Goal: Task Accomplishment & Management: Use online tool/utility

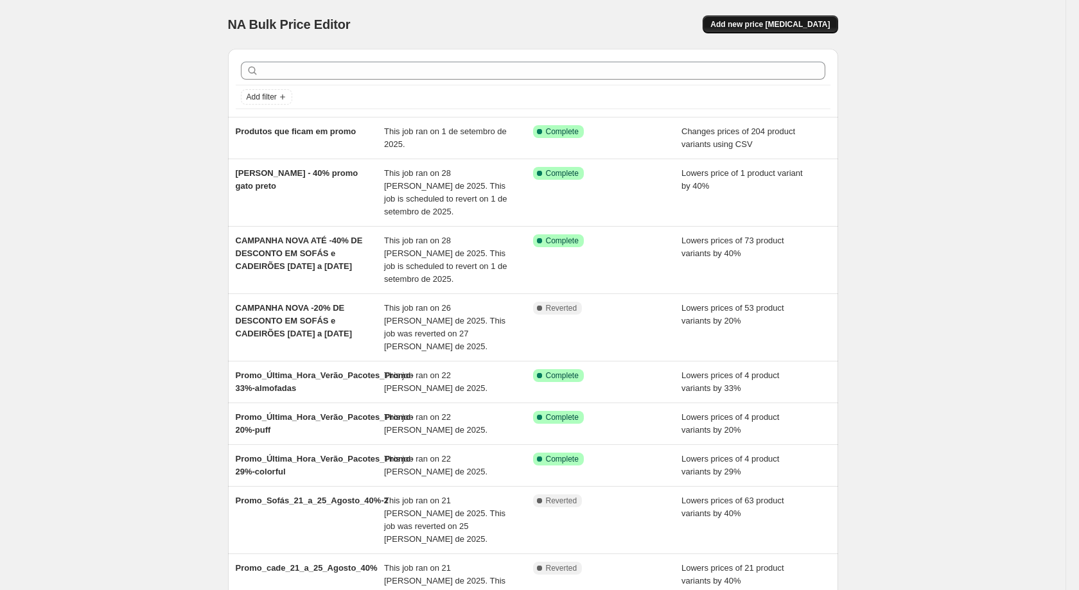
click at [770, 28] on span "Add new price [MEDICAL_DATA]" at bounding box center [771, 24] width 120 height 10
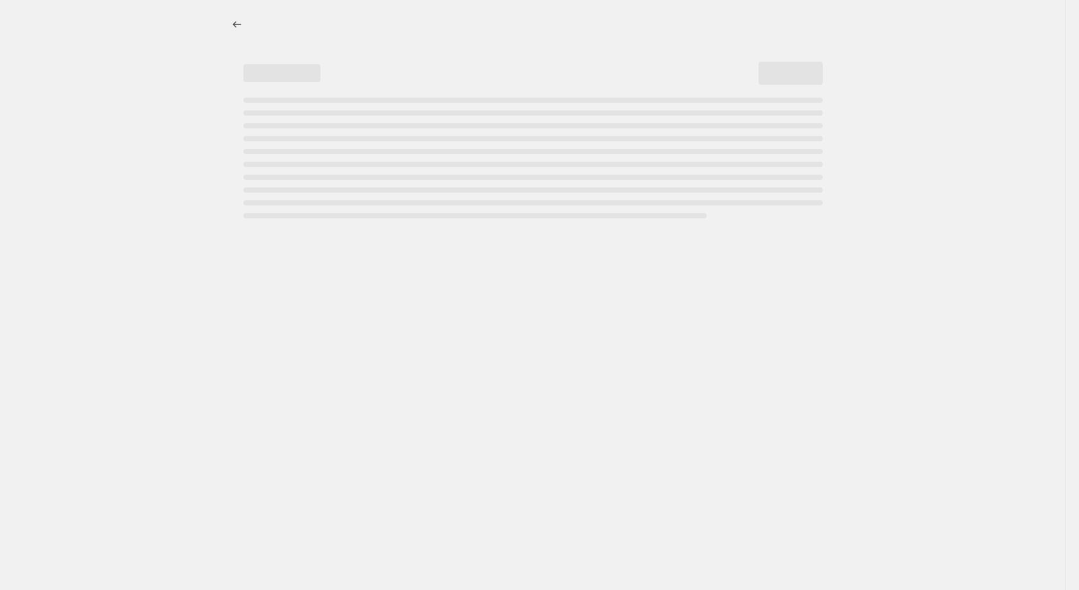
select select "percentage"
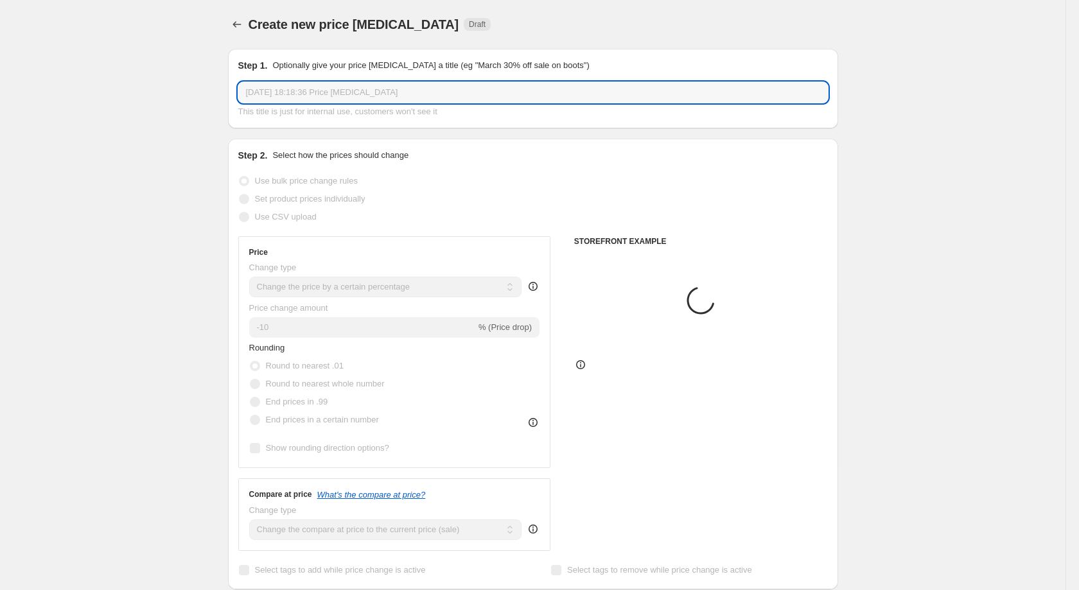
click at [470, 86] on input "[DATE] 18:18:36 Price [MEDICAL_DATA]" at bounding box center [533, 92] width 590 height 21
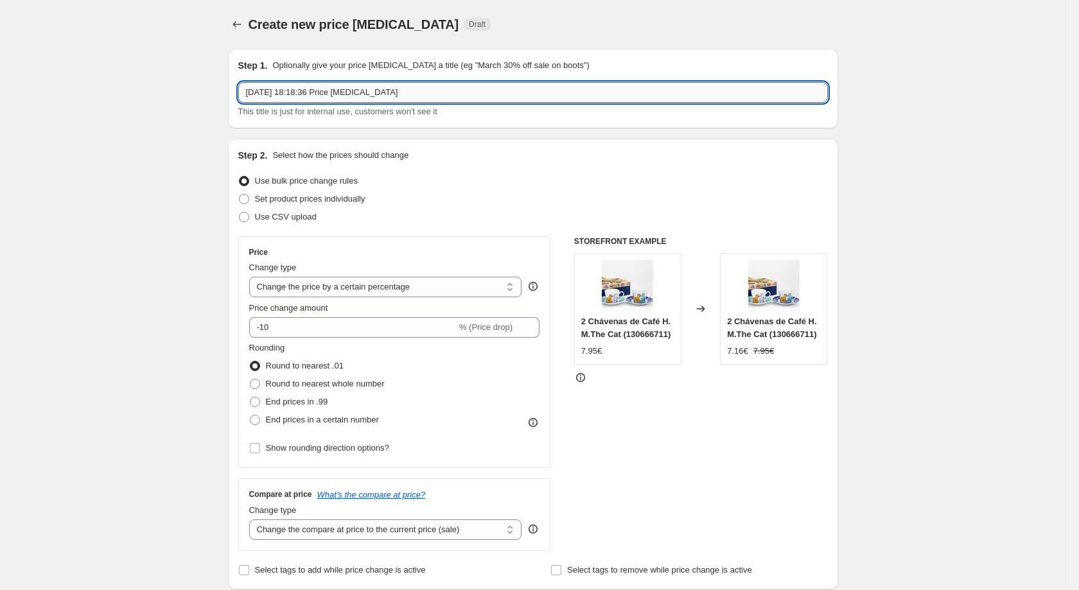
click at [470, 86] on input "[DATE] 18:18:36 Price [MEDICAL_DATA]" at bounding box center [533, 92] width 590 height 21
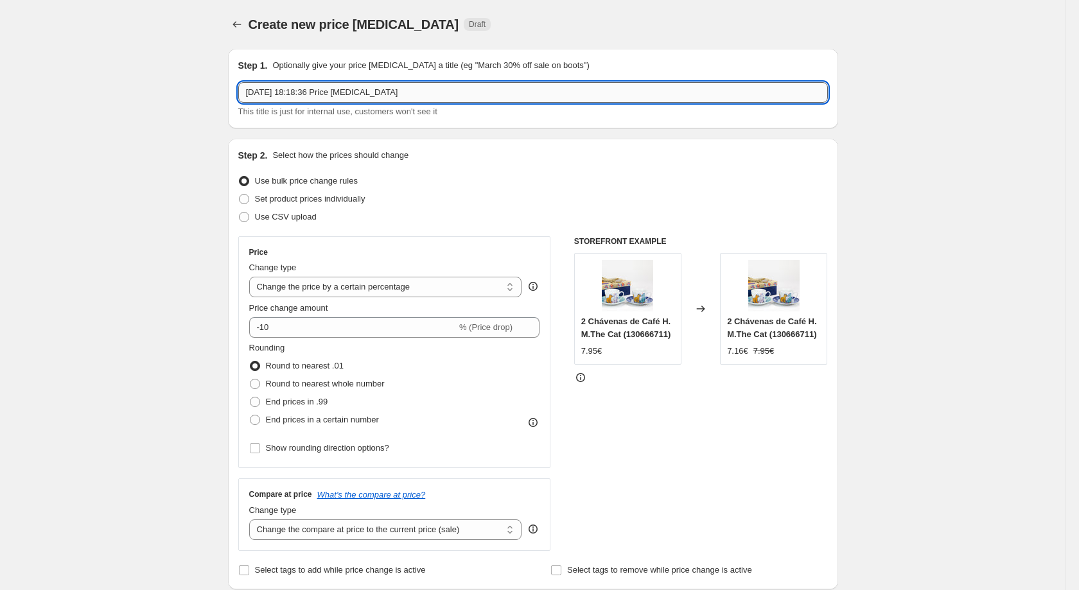
click at [470, 86] on input "[DATE] 18:18:36 Price [MEDICAL_DATA]" at bounding box center [533, 92] width 590 height 21
paste input "Variant Compare At Price 4.99 4.99 4.99 5.99 5.99 5.99 5.99 5.99 5.99 5.99 6.99…"
click at [470, 86] on input "text" at bounding box center [533, 92] width 590 height 21
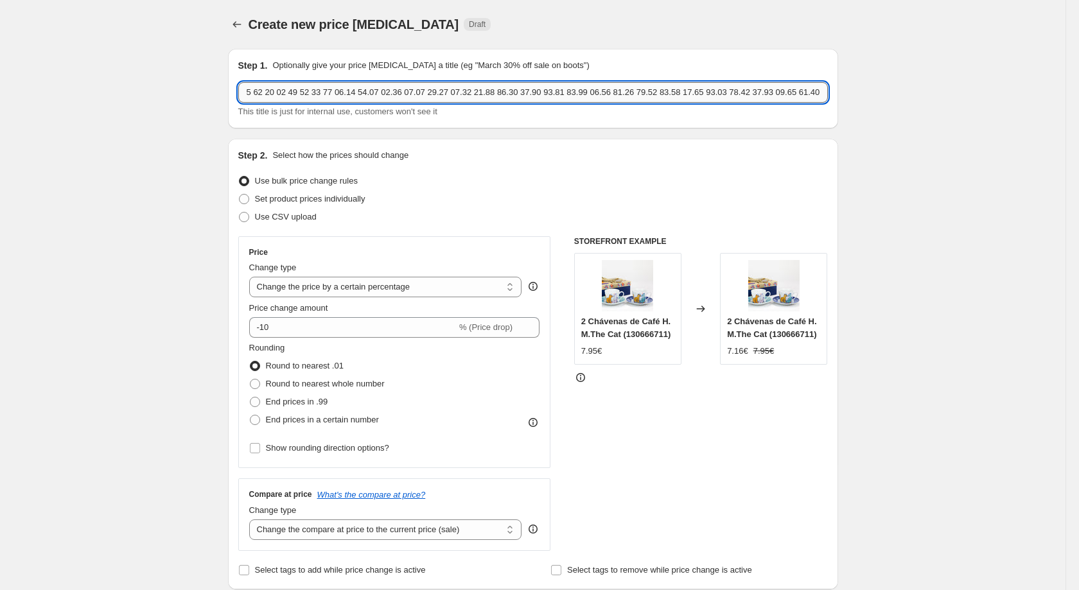
click at [470, 86] on input "text" at bounding box center [533, 92] width 590 height 21
click at [471, 87] on input "text" at bounding box center [533, 92] width 590 height 21
click at [472, 87] on input "text" at bounding box center [533, 92] width 590 height 21
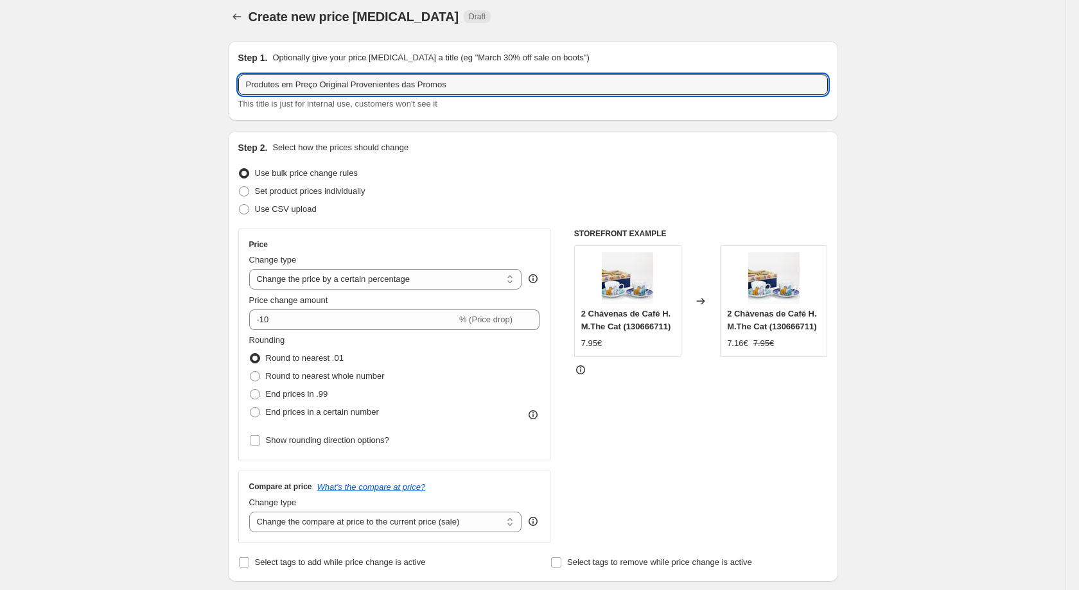
scroll to position [8, 0]
type input "Produtos em Preço Original Provenientes das Promos"
click at [256, 217] on label "Use CSV upload" at bounding box center [277, 209] width 78 height 18
click at [240, 204] on input "Use CSV upload" at bounding box center [239, 204] width 1 height 1
radio input "true"
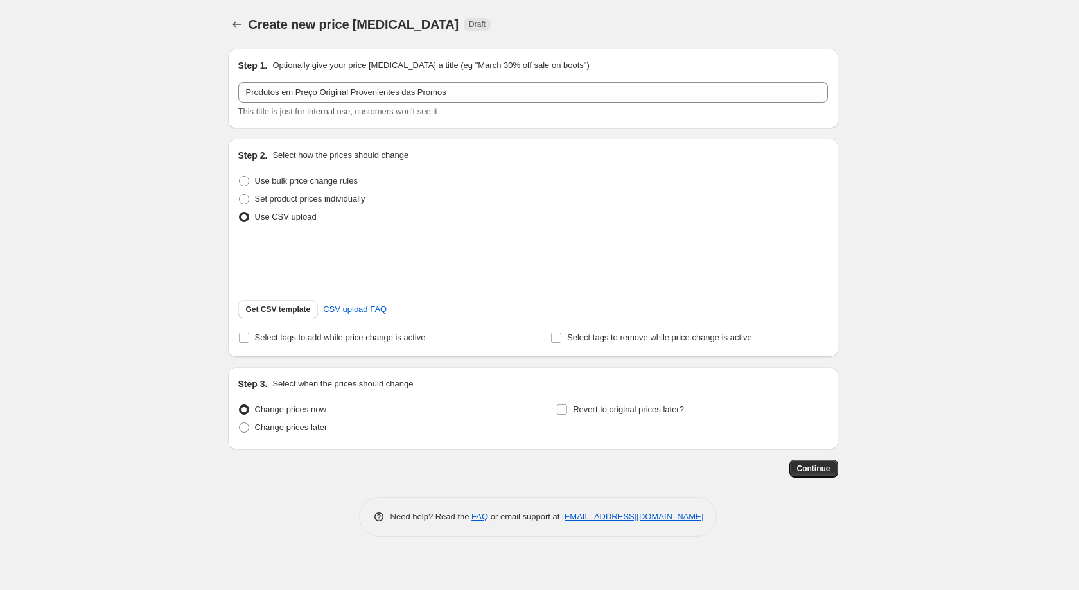
scroll to position [0, 0]
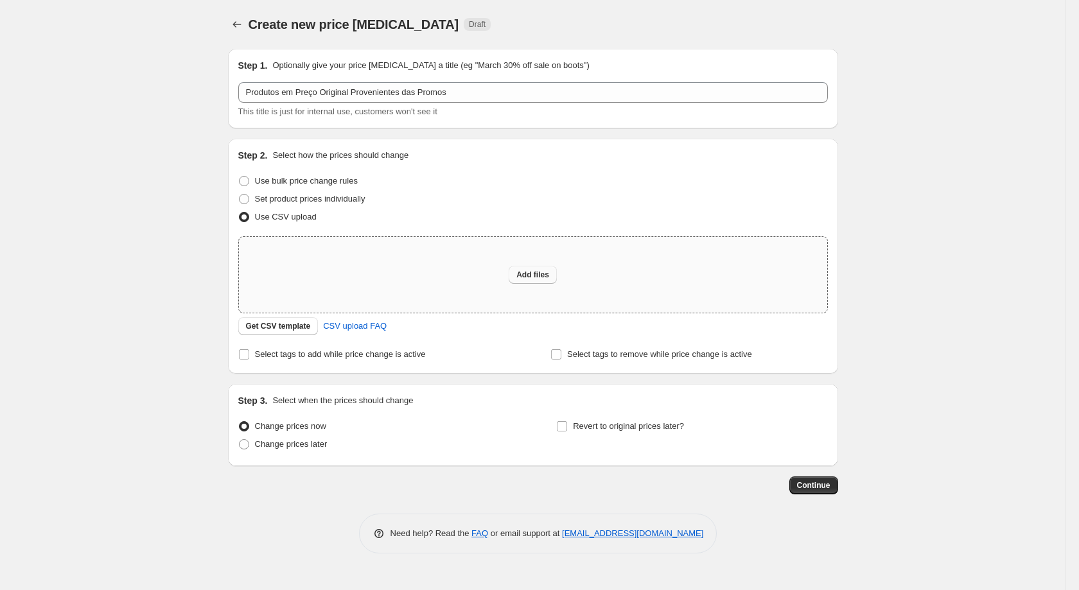
click at [543, 280] on span "Add files" at bounding box center [533, 275] width 33 height 10
type input "C:\fakepath\Produtos Que Ficam Com o Mesmo Preço das Promoções - Artigos sem Pr…"
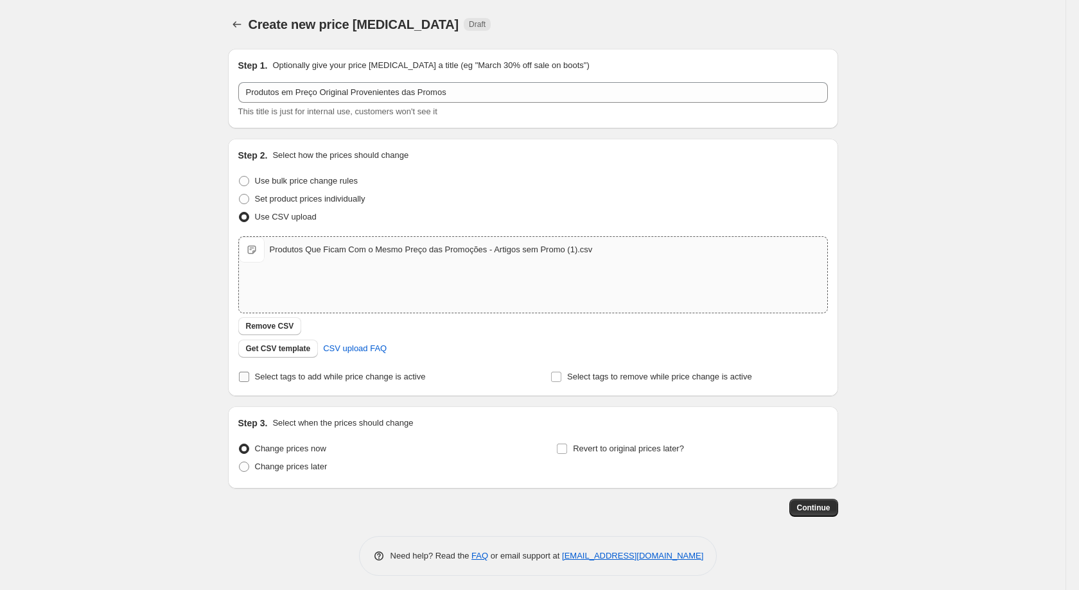
scroll to position [8, 0]
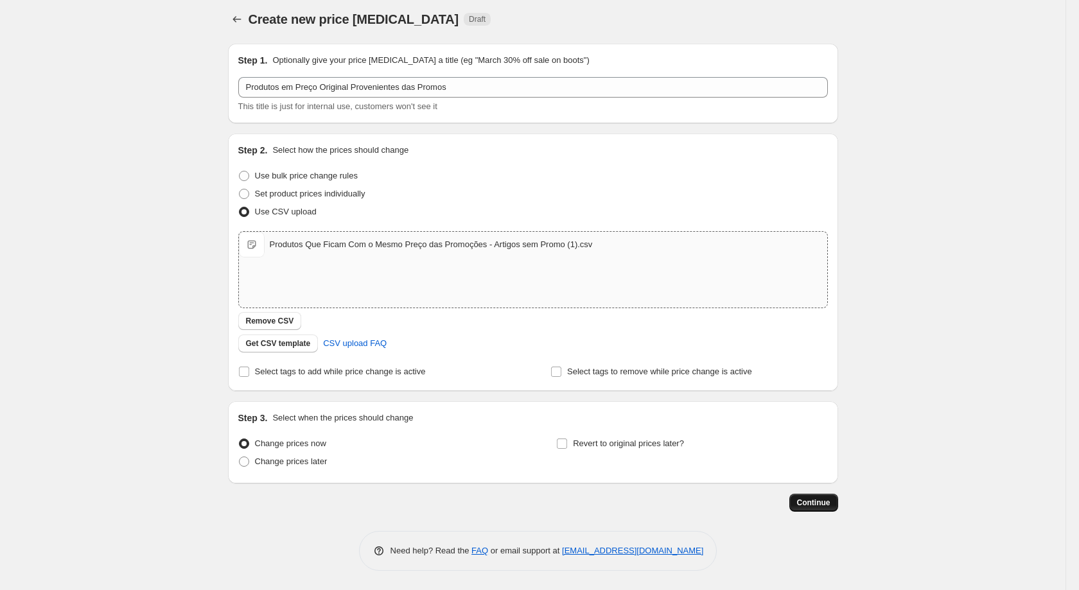
click at [810, 500] on span "Continue" at bounding box center [813, 503] width 33 height 10
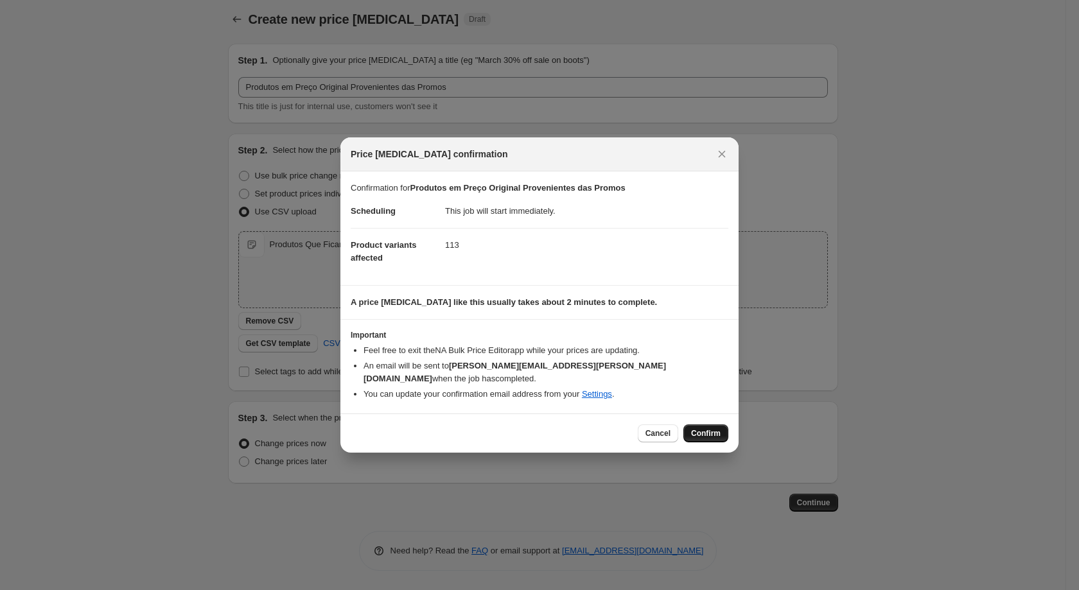
click at [707, 429] on span "Confirm" at bounding box center [706, 434] width 30 height 10
type input "Produtos em Preço Original Provenientes das Promos"
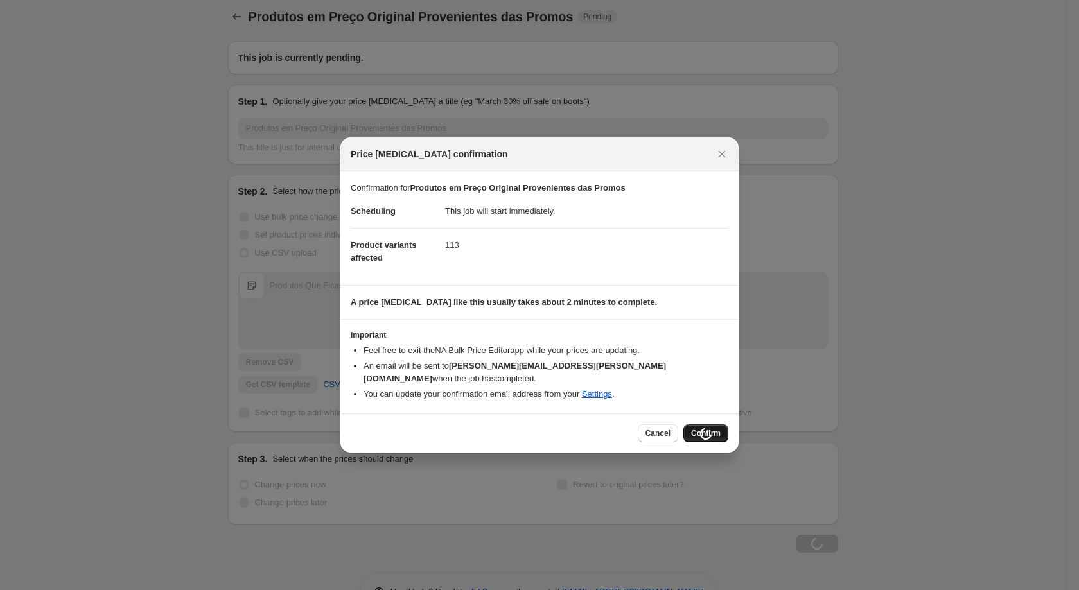
scroll to position [8, 0]
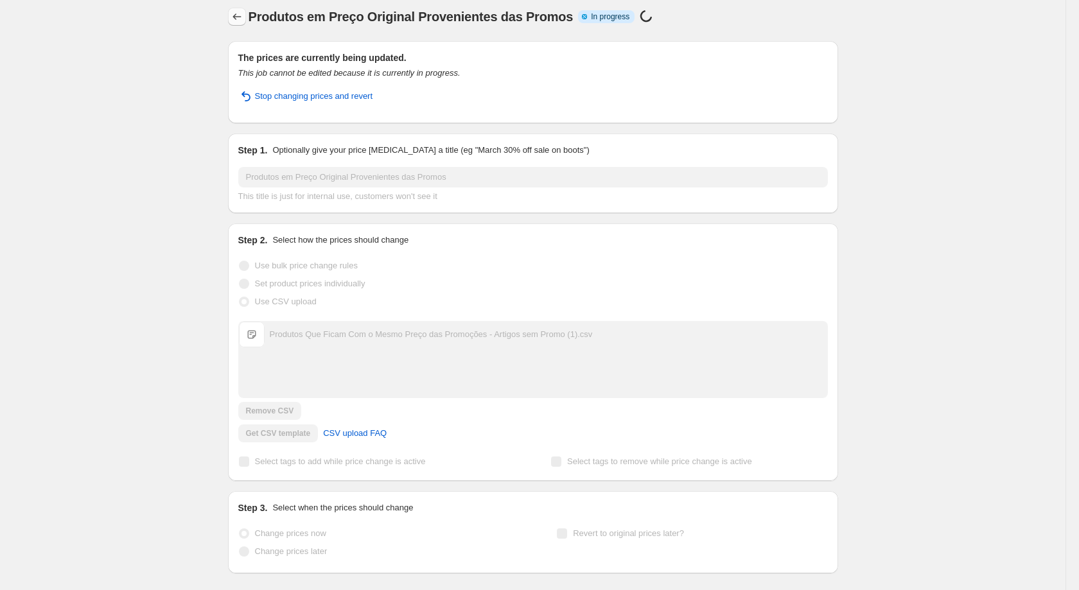
click at [240, 19] on icon "Price change jobs" at bounding box center [237, 16] width 13 height 13
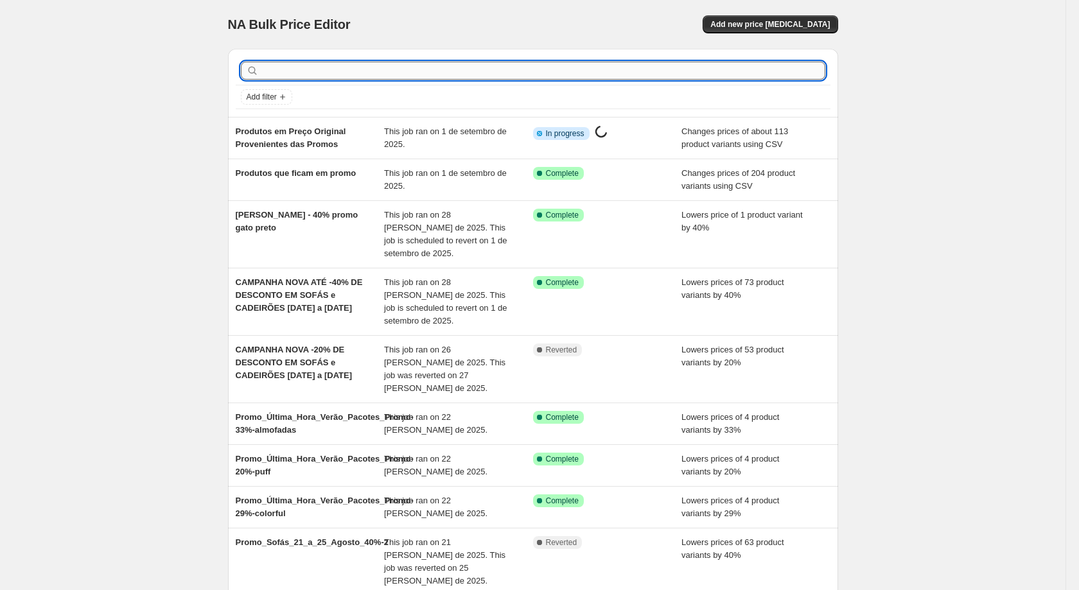
click at [733, 75] on input "text" at bounding box center [543, 71] width 564 height 18
type input "Promo 02 a 04 de Setembro"
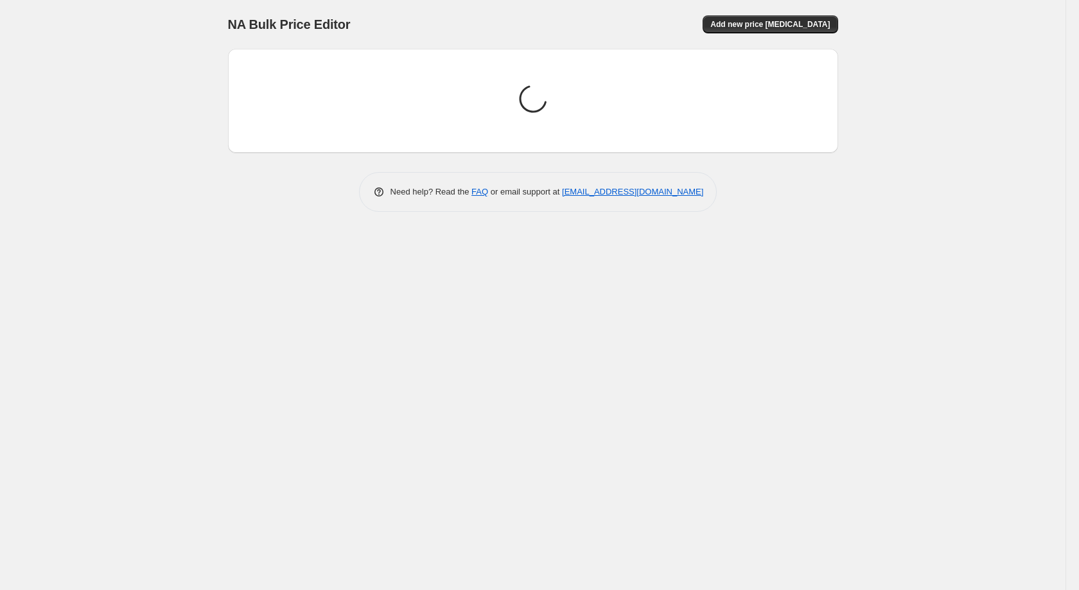
click at [206, 112] on div "NA Bulk Price Editor. This page is ready NA Bulk Price Editor Add new price [ME…" at bounding box center [533, 295] width 1066 height 590
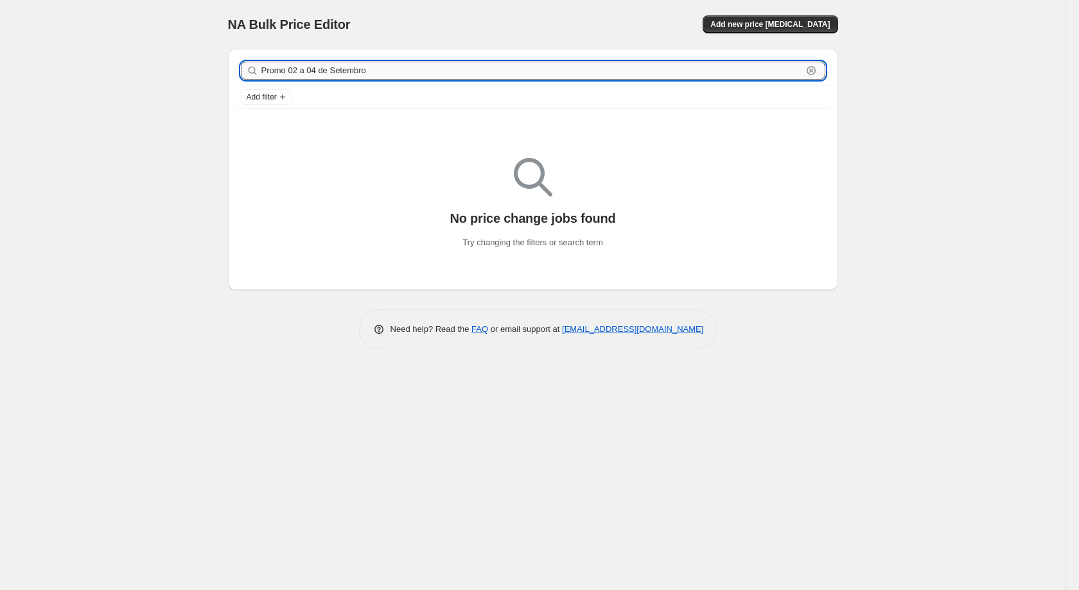
click at [444, 64] on input "Promo 02 a 04 de Setembro" at bounding box center [531, 71] width 541 height 18
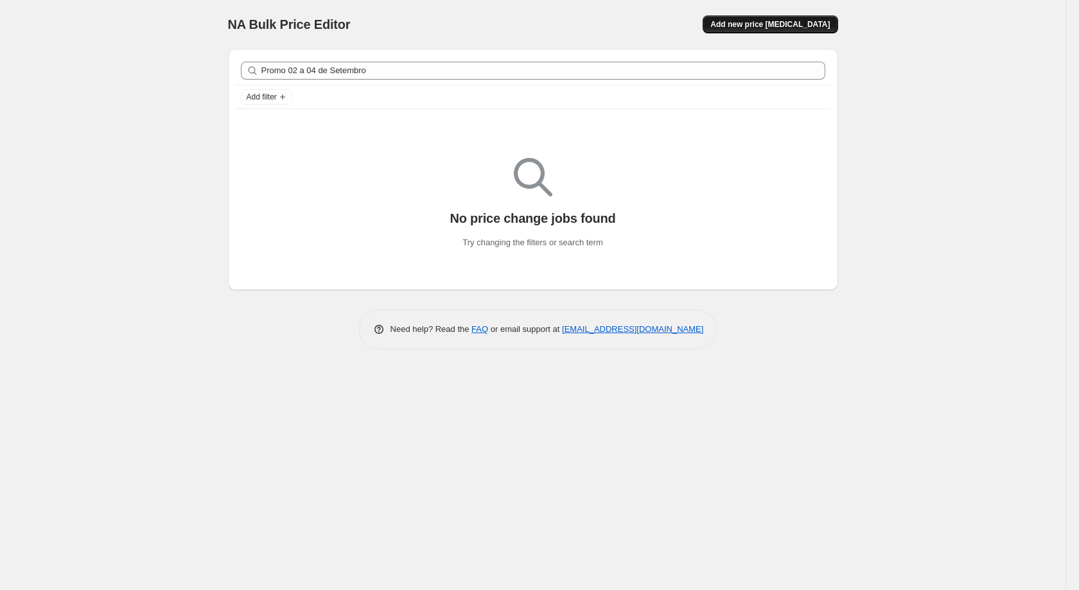
click at [784, 28] on span "Add new price [MEDICAL_DATA]" at bounding box center [771, 24] width 120 height 10
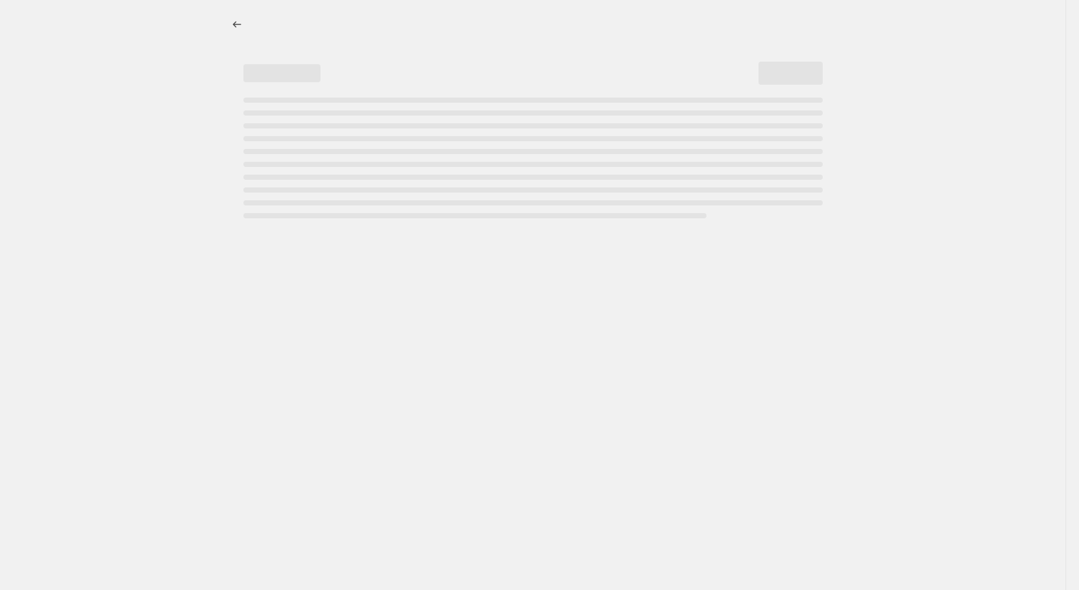
select select "percentage"
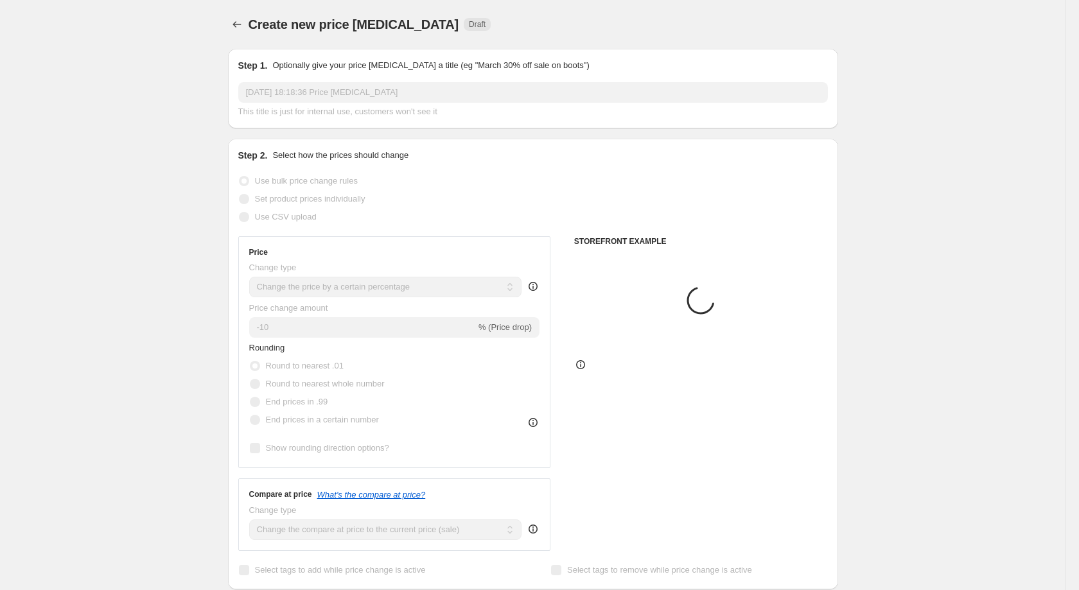
click at [465, 83] on input "[DATE] 18:18:36 Price [MEDICAL_DATA]" at bounding box center [533, 92] width 590 height 21
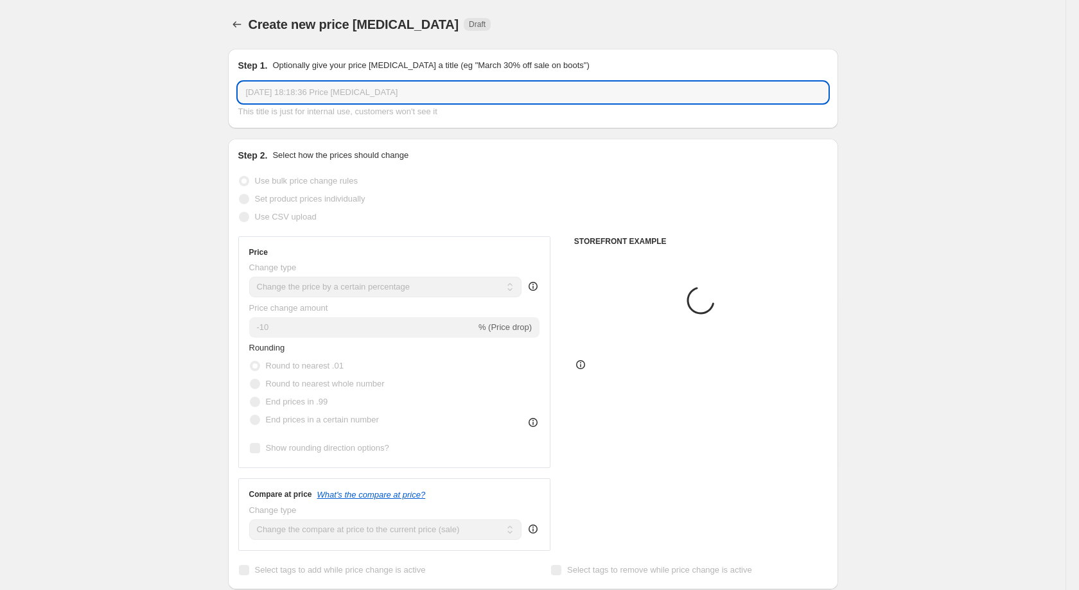
click at [465, 83] on input "[DATE] 18:18:36 Price [MEDICAL_DATA]" at bounding box center [533, 92] width 590 height 21
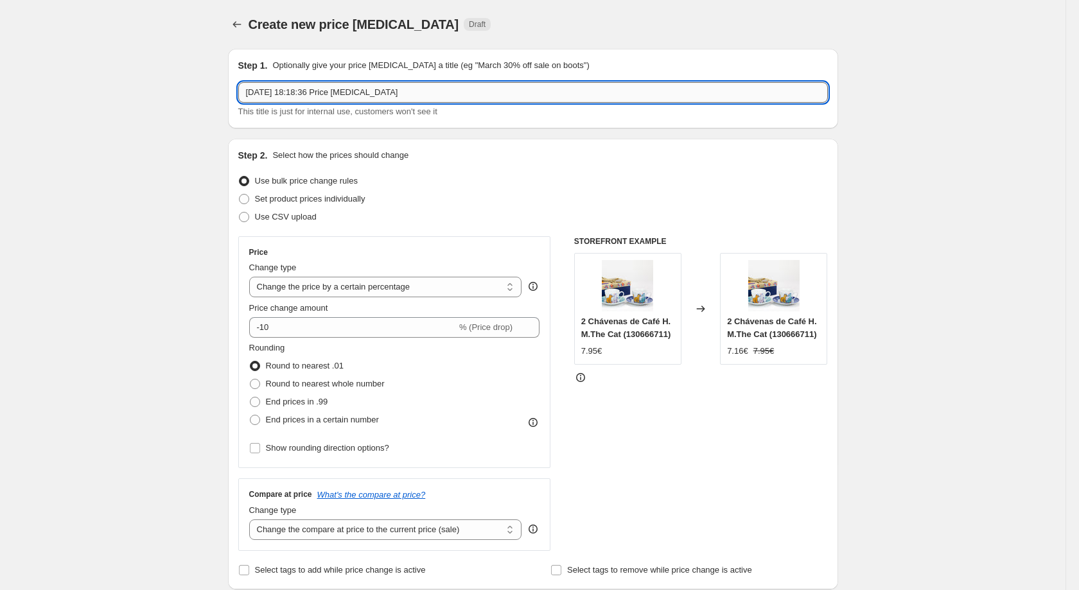
click at [465, 83] on input "[DATE] 18:18:36 Price [MEDICAL_DATA]" at bounding box center [533, 92] width 590 height 21
click at [461, 85] on input "[DATE] 18:18:36 Price [MEDICAL_DATA]" at bounding box center [533, 92] width 590 height 21
click at [458, 87] on input "[DATE] 18:18:36 Price [MEDICAL_DATA]" at bounding box center [533, 92] width 590 height 21
click at [450, 88] on input "[DATE] 18:18:36 Price [MEDICAL_DATA]" at bounding box center [533, 92] width 590 height 21
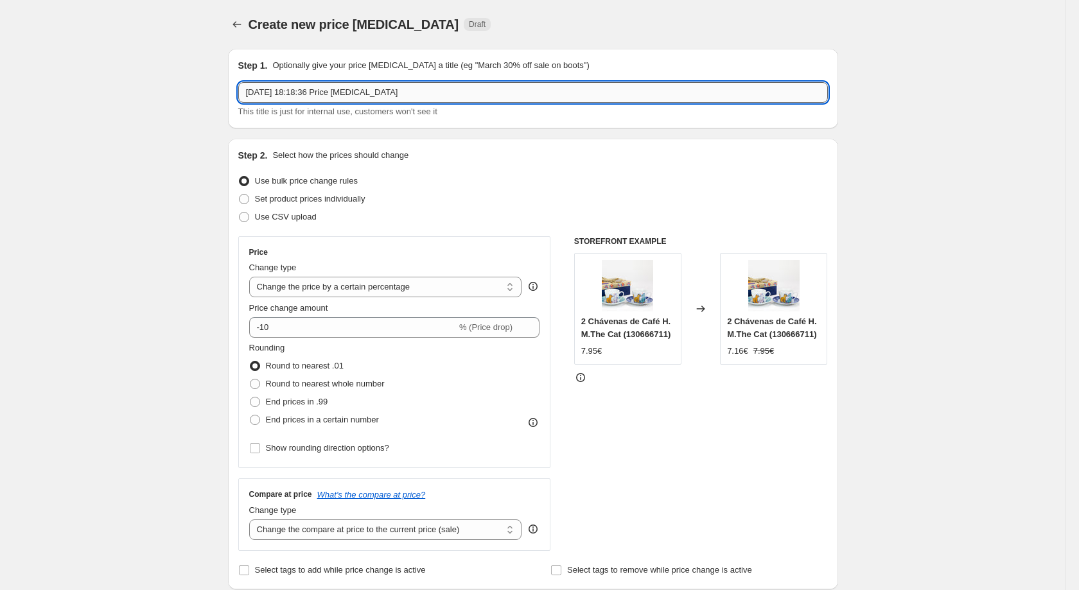
click at [450, 88] on input "[DATE] 18:18:36 Price [MEDICAL_DATA]" at bounding box center [533, 92] width 590 height 21
type input "Promo 02 a 04 de Setembro"
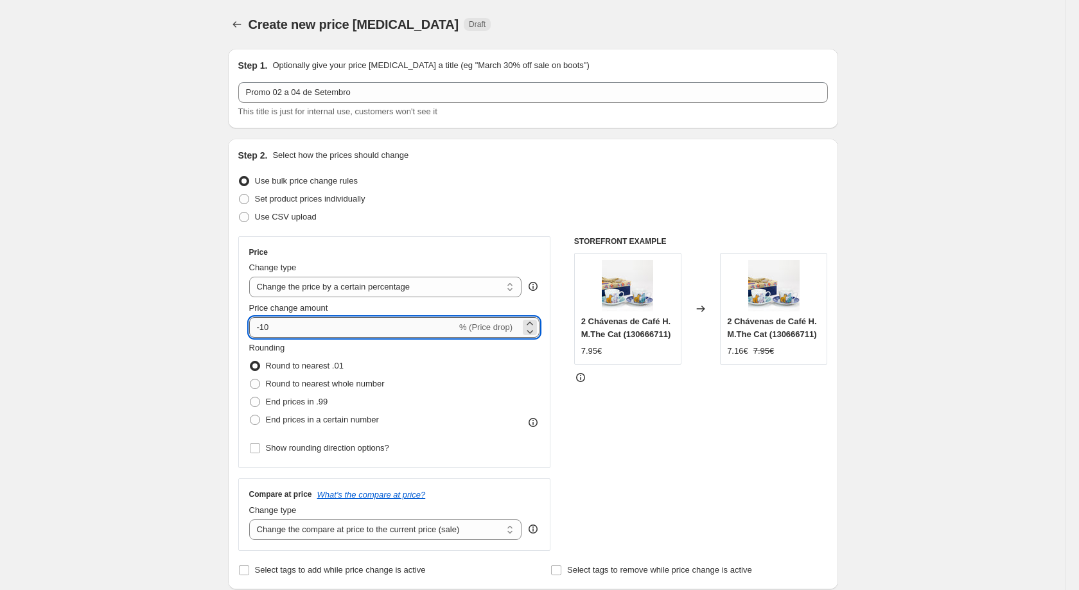
click at [289, 332] on input "-10" at bounding box center [353, 327] width 208 height 21
type input "-1"
type input "-20"
click at [314, 420] on span "End prices in a certain number" at bounding box center [322, 420] width 113 height 10
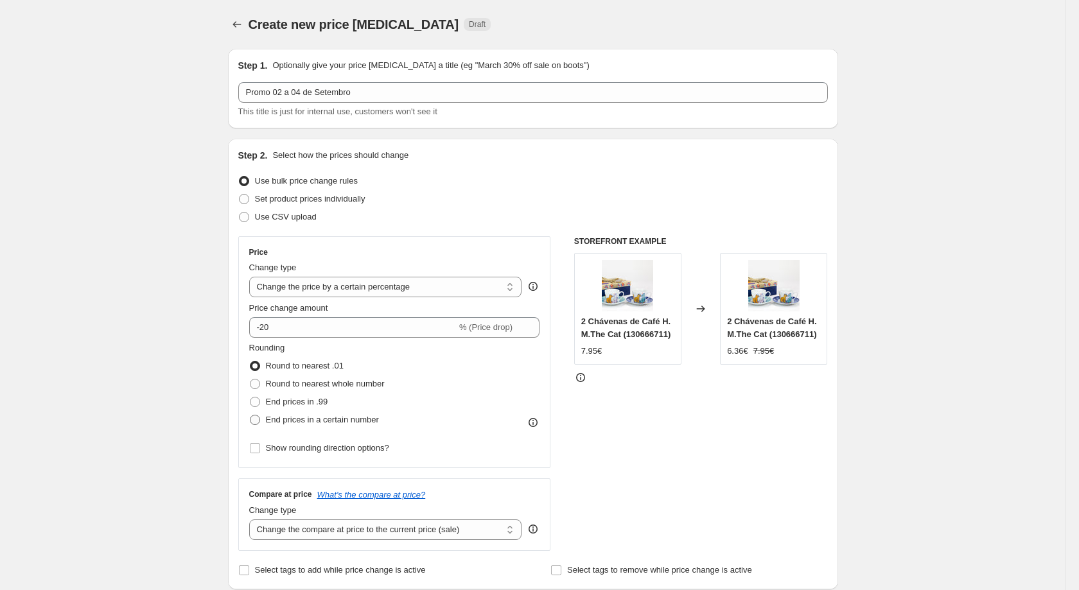
click at [251, 416] on input "End prices in a certain number" at bounding box center [250, 415] width 1 height 1
radio input "true"
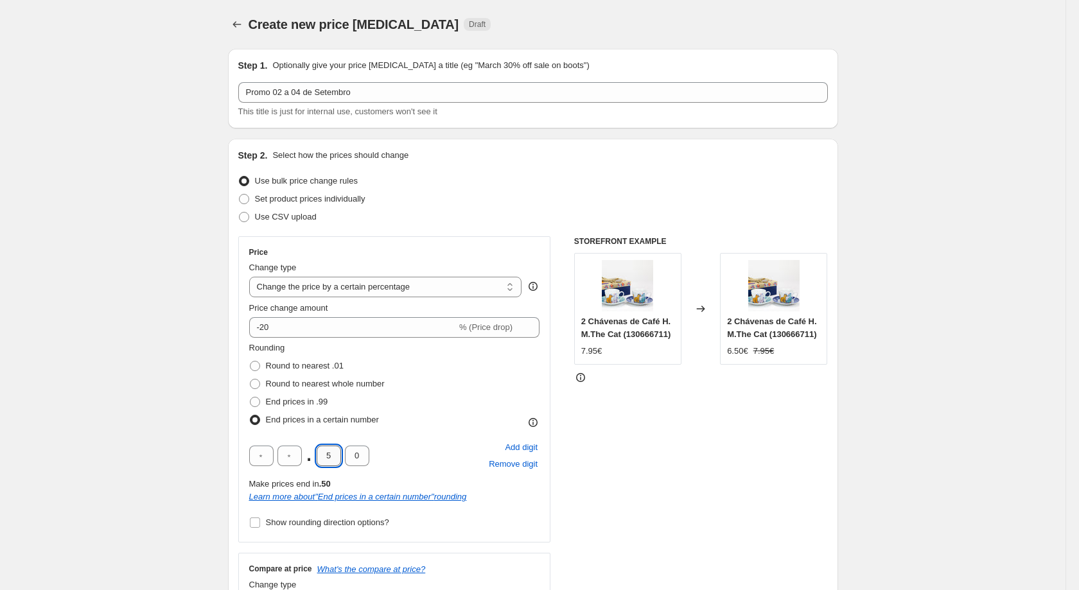
drag, startPoint x: 334, startPoint y: 458, endPoint x: 321, endPoint y: 461, distance: 13.2
click at [321, 461] on input "5" at bounding box center [329, 456] width 24 height 21
type input "4"
select select "percentage"
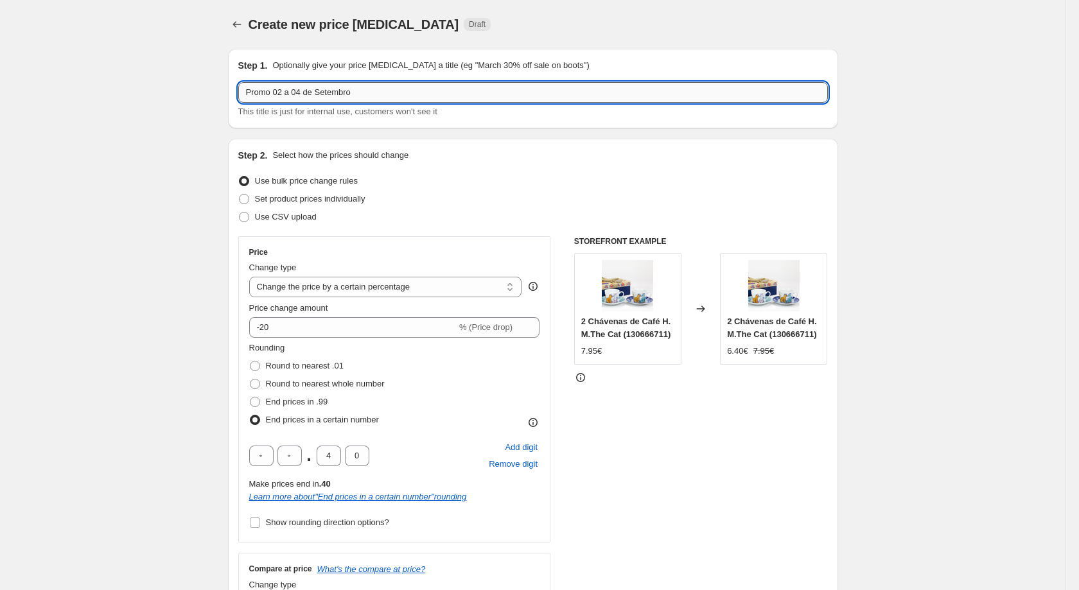
click at [445, 91] on input "Promo 02 a 04 de Setembro" at bounding box center [533, 92] width 590 height 21
type input "Promo 02 a 04 de Setembro_Sofas_e_Cadeiroes"
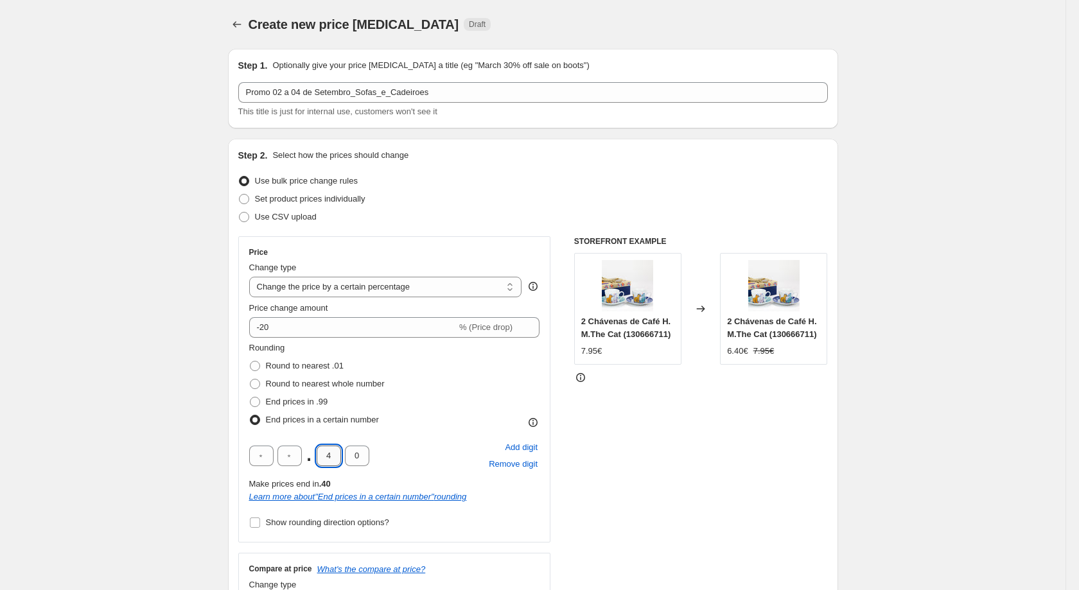
drag, startPoint x: 334, startPoint y: 462, endPoint x: 320, endPoint y: 462, distance: 14.1
click at [320, 462] on input "4" at bounding box center [329, 456] width 24 height 21
type input "2"
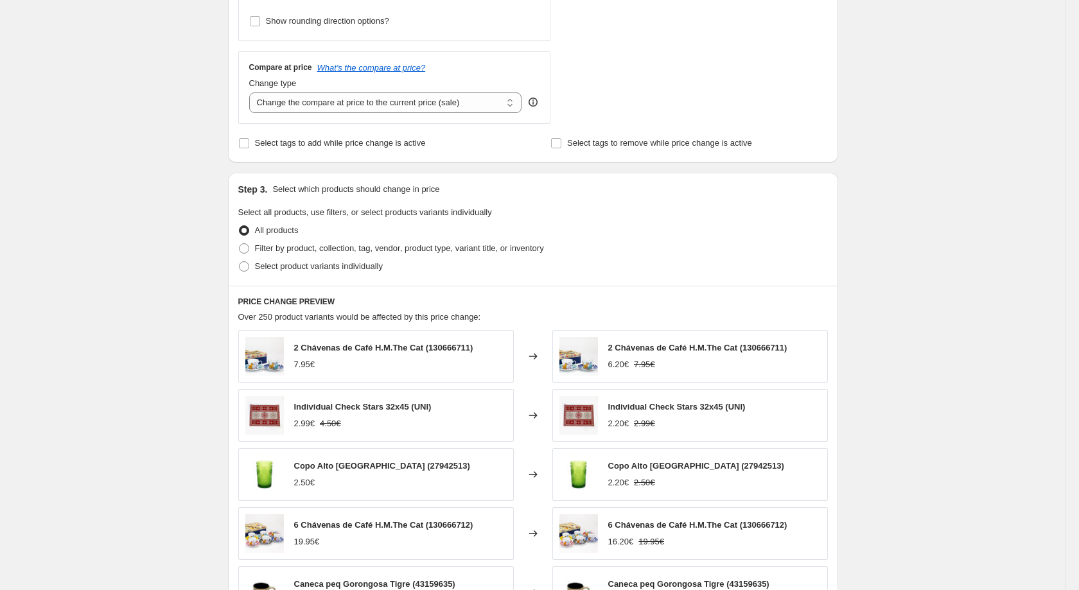
scroll to position [448, 0]
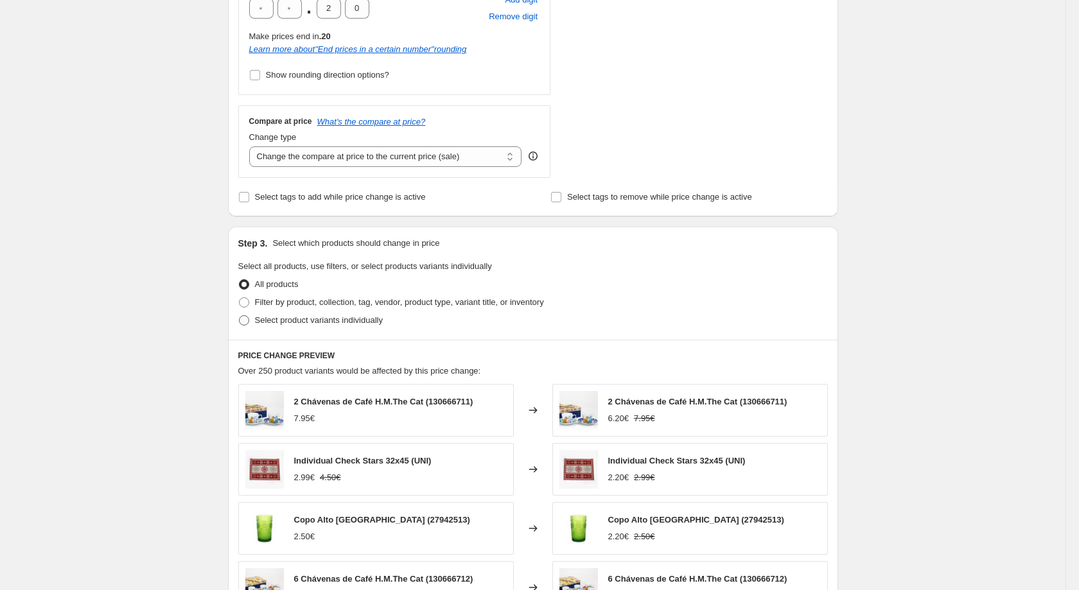
click at [283, 324] on span "Select product variants individually" at bounding box center [319, 320] width 128 height 10
click at [240, 316] on input "Select product variants individually" at bounding box center [239, 315] width 1 height 1
radio input "true"
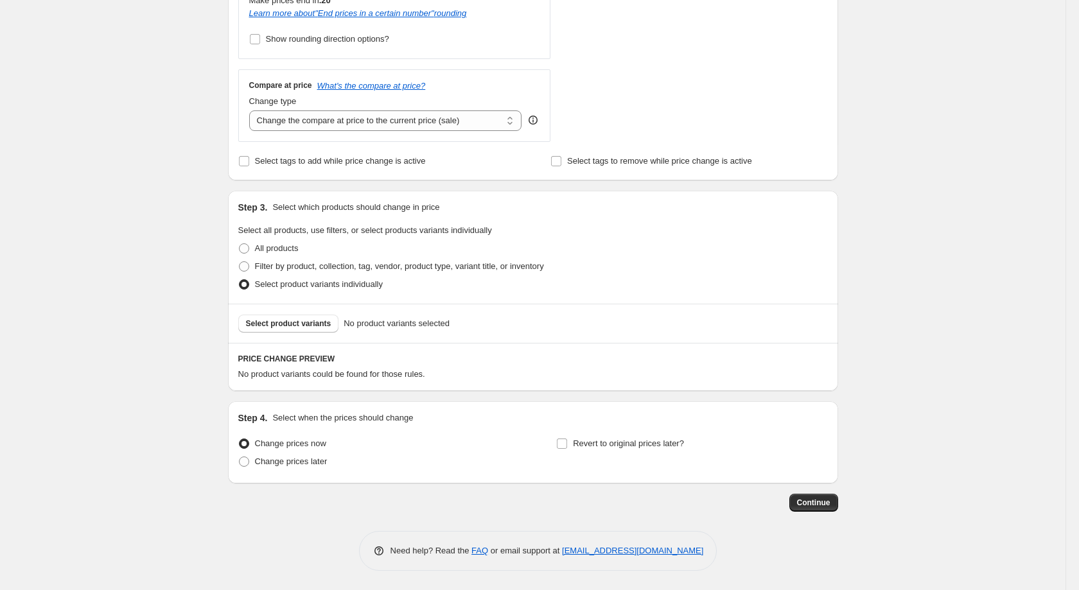
scroll to position [492, 0]
click at [286, 466] on span "Change prices later" at bounding box center [291, 462] width 73 height 10
click at [240, 457] on input "Change prices later" at bounding box center [239, 457] width 1 height 1
radio input "true"
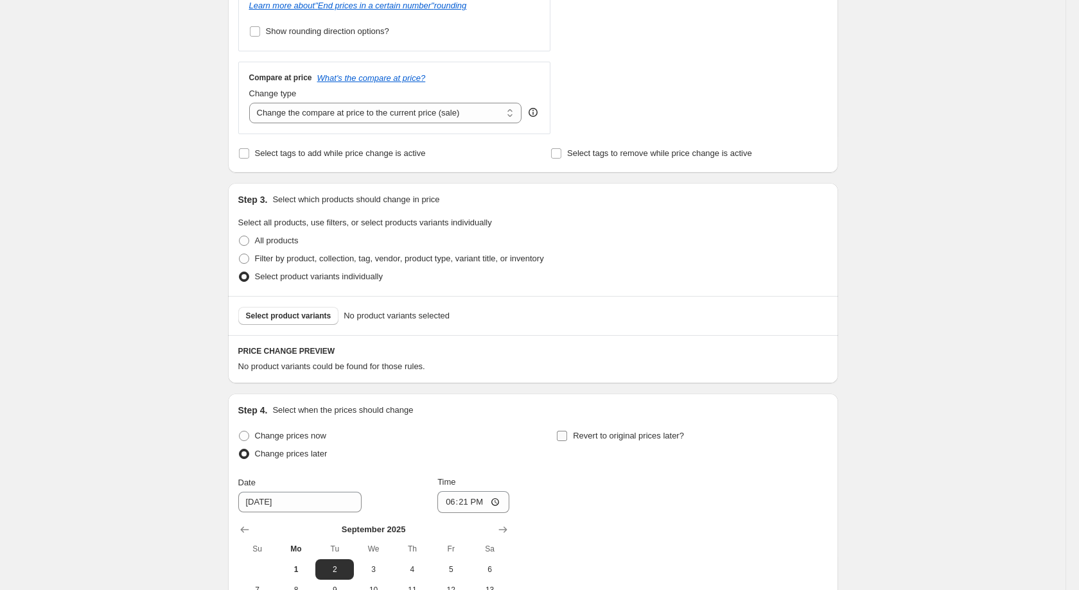
click at [614, 443] on span "Revert to original prices later?" at bounding box center [628, 436] width 111 height 13
click at [567, 441] on input "Revert to original prices later?" at bounding box center [562, 436] width 10 height 10
checkbox input "true"
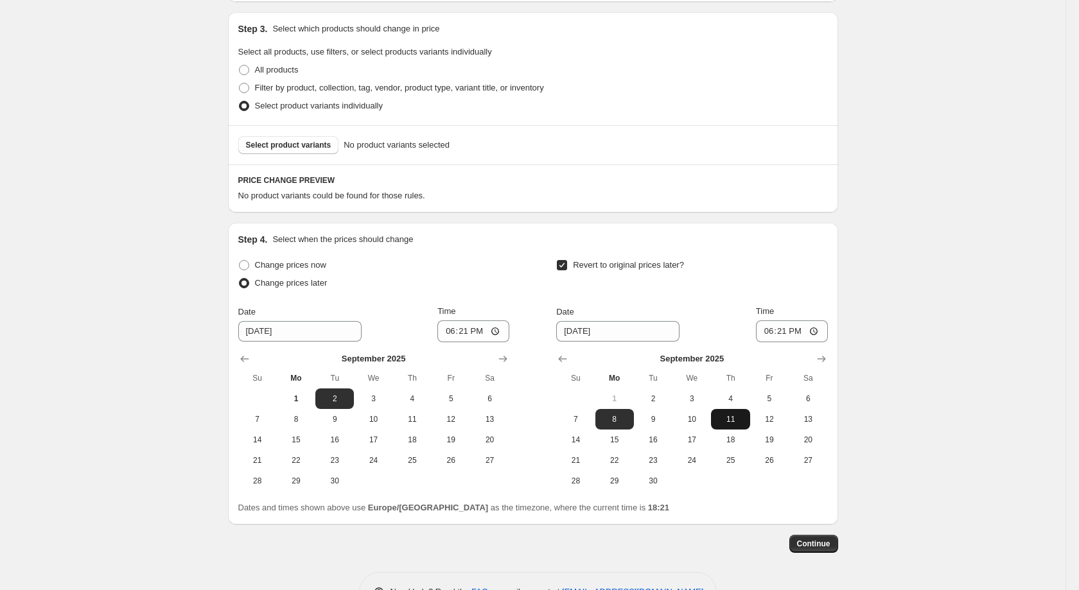
scroll to position [711, 0]
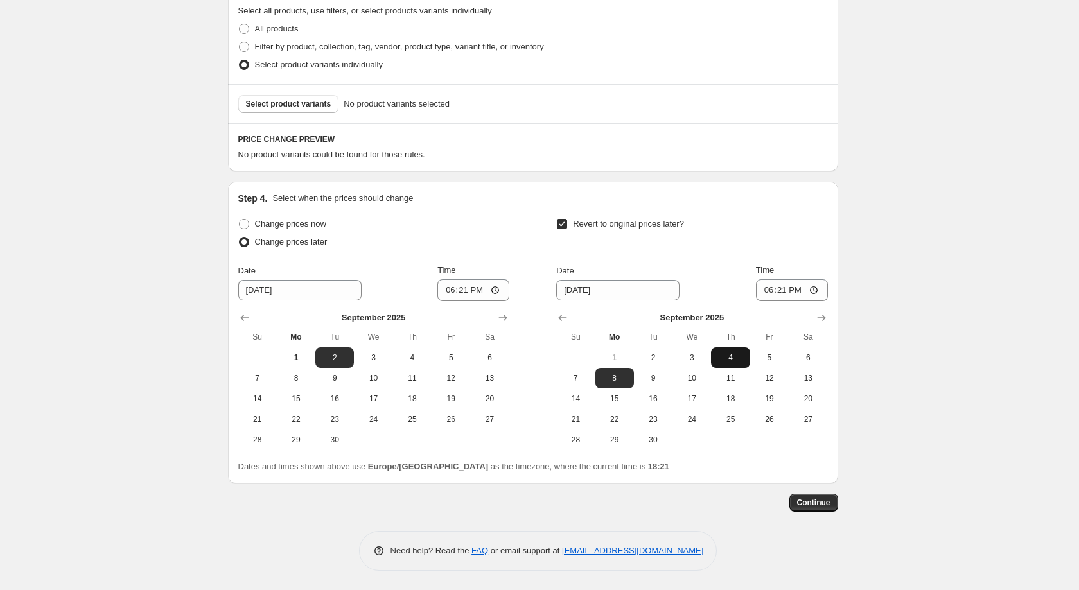
click at [735, 359] on span "4" at bounding box center [730, 358] width 28 height 10
type input "[DATE]"
click at [782, 290] on input "18:21" at bounding box center [792, 290] width 72 height 22
type input "23:59"
click at [346, 354] on span "2" at bounding box center [335, 358] width 28 height 10
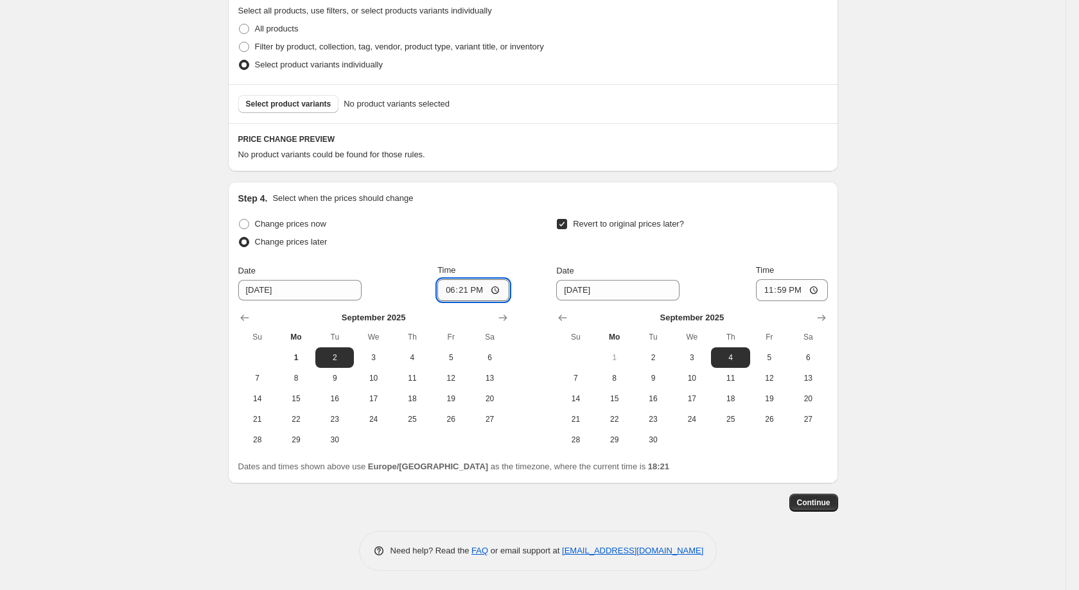
click at [463, 288] on input "18:21" at bounding box center [474, 290] width 72 height 22
type input "00:10"
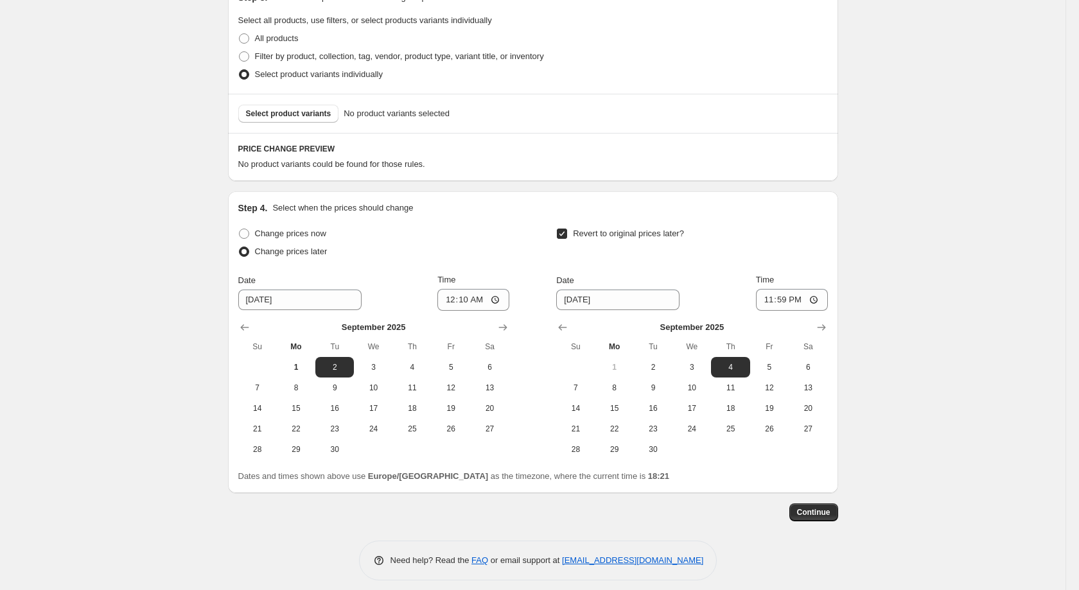
scroll to position [626, 0]
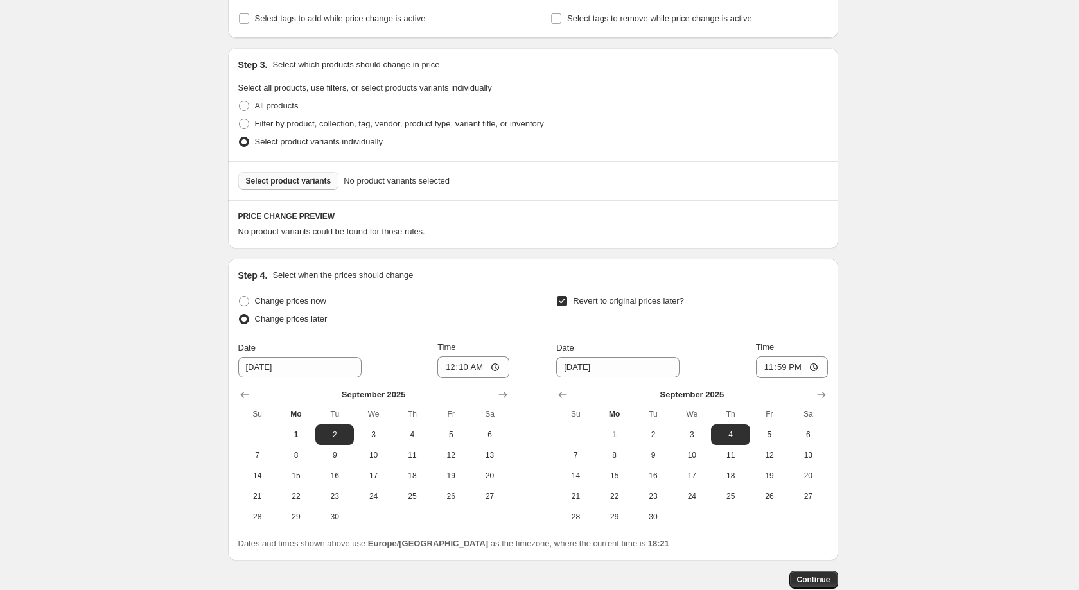
click at [315, 185] on span "Select product variants" at bounding box center [288, 181] width 85 height 10
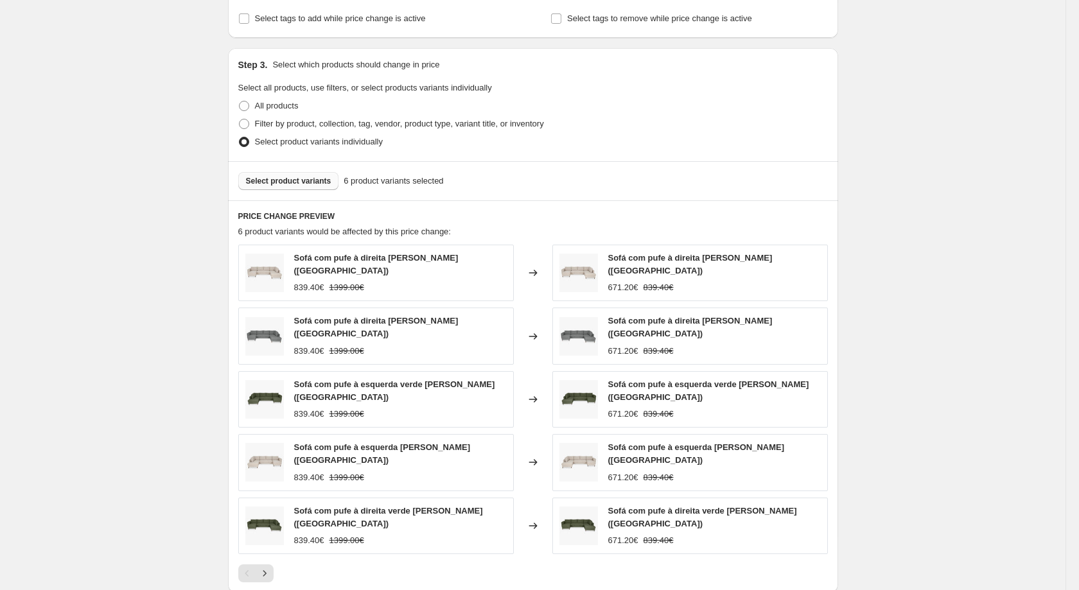
click at [321, 185] on span "Select product variants" at bounding box center [288, 181] width 85 height 10
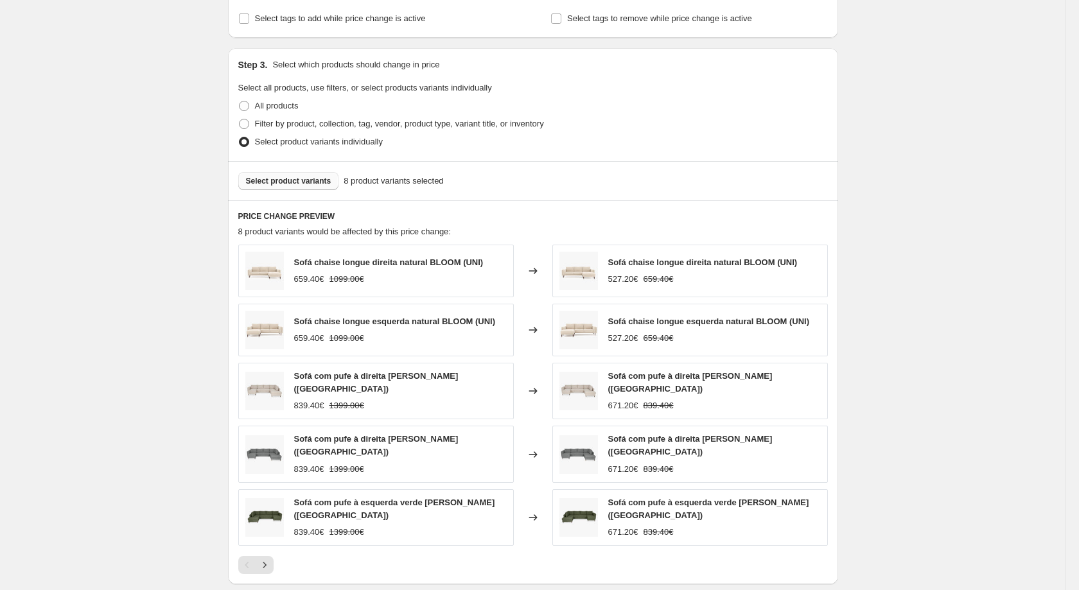
click at [328, 184] on button "Select product variants" at bounding box center [288, 181] width 101 height 18
click at [308, 175] on div "Select product variants 18 product variants selected" at bounding box center [533, 180] width 610 height 39
click at [306, 186] on span "Select product variants" at bounding box center [288, 181] width 85 height 10
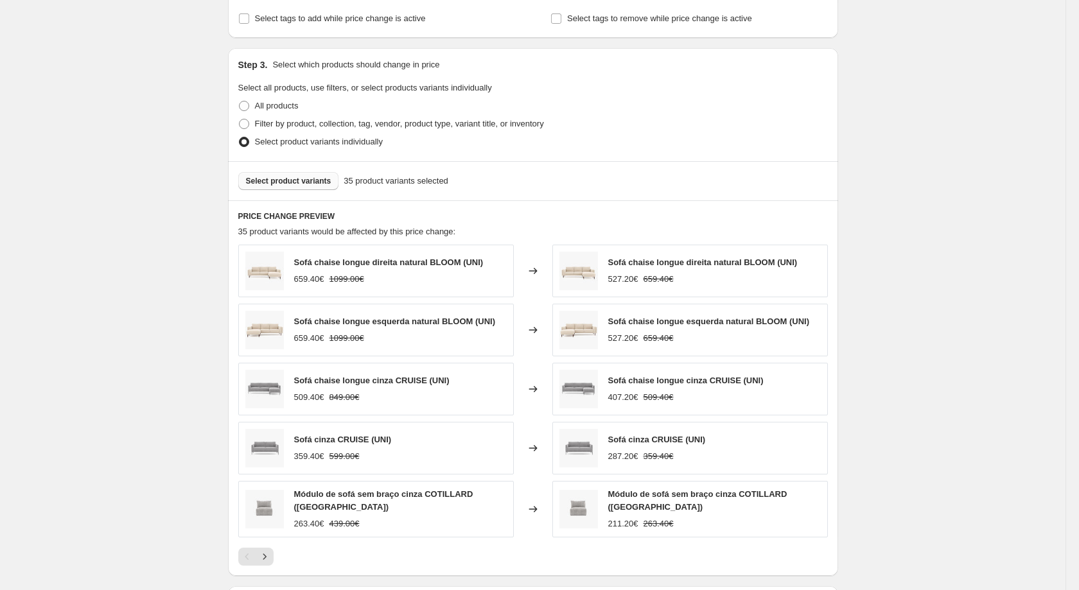
click at [317, 186] on span "Select product variants" at bounding box center [288, 181] width 85 height 10
click at [294, 181] on button "Select product variants" at bounding box center [288, 181] width 101 height 18
click at [303, 186] on span "Select product variants" at bounding box center [288, 181] width 85 height 10
click at [297, 175] on div "Select product variants 48 product variants selected" at bounding box center [533, 180] width 610 height 39
click at [301, 181] on button "Select product variants" at bounding box center [288, 181] width 101 height 18
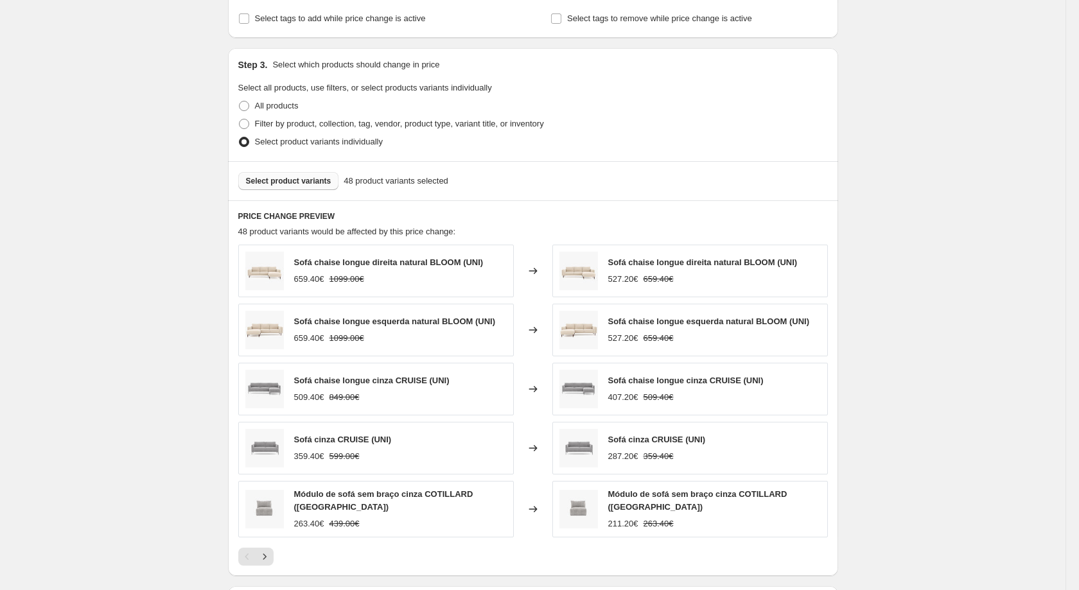
click at [280, 186] on span "Select product variants" at bounding box center [288, 181] width 85 height 10
click at [306, 186] on span "Select product variants" at bounding box center [288, 181] width 85 height 10
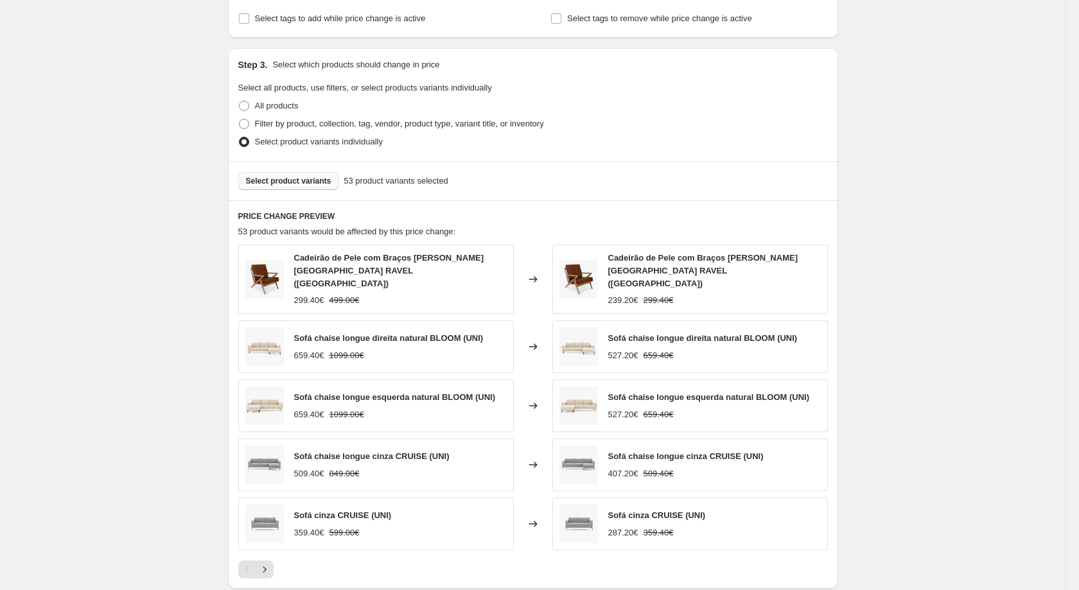
click at [290, 186] on span "Select product variants" at bounding box center [288, 181] width 85 height 10
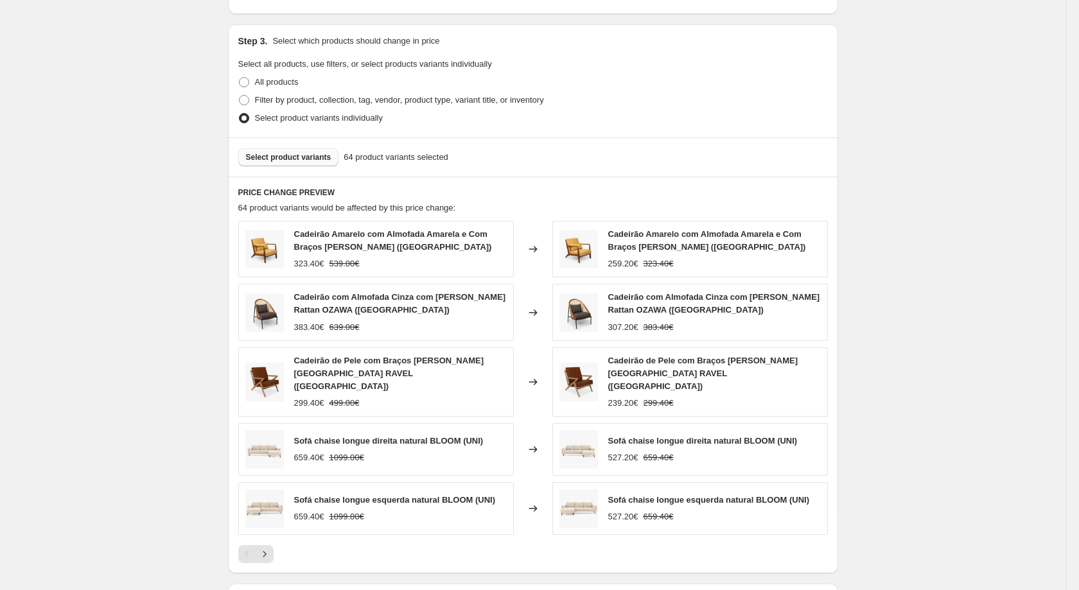
scroll to position [1043, 0]
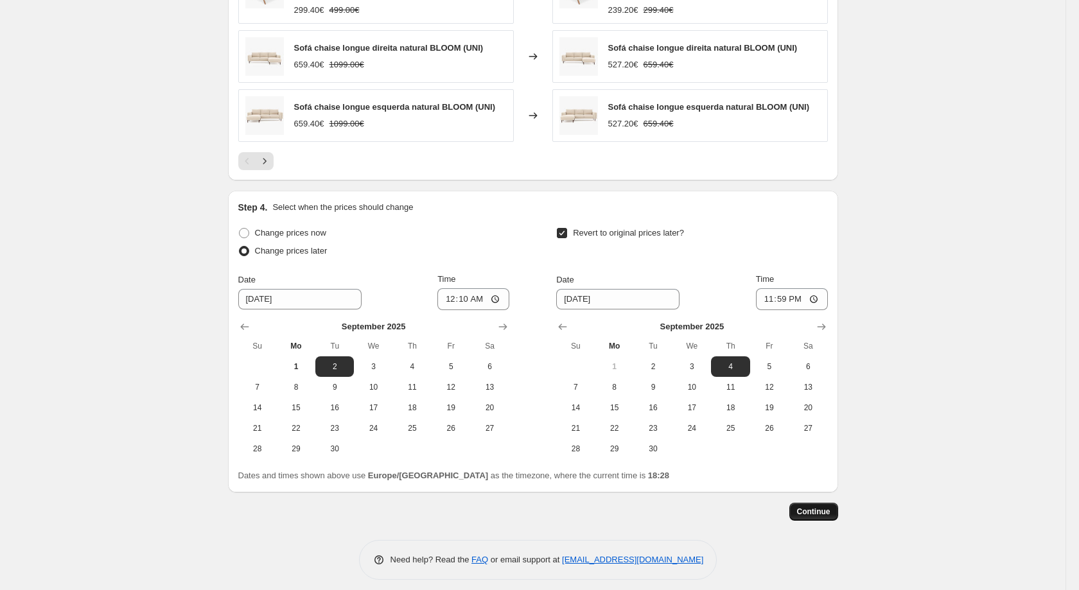
click at [826, 507] on span "Continue" at bounding box center [813, 512] width 33 height 10
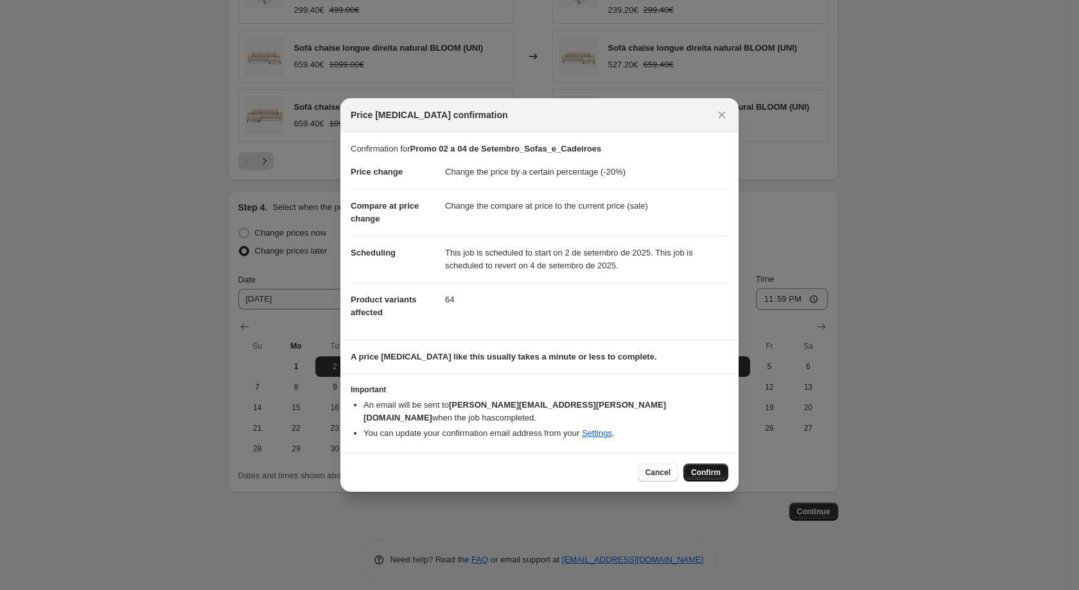
click at [707, 464] on button "Confirm" at bounding box center [706, 473] width 45 height 18
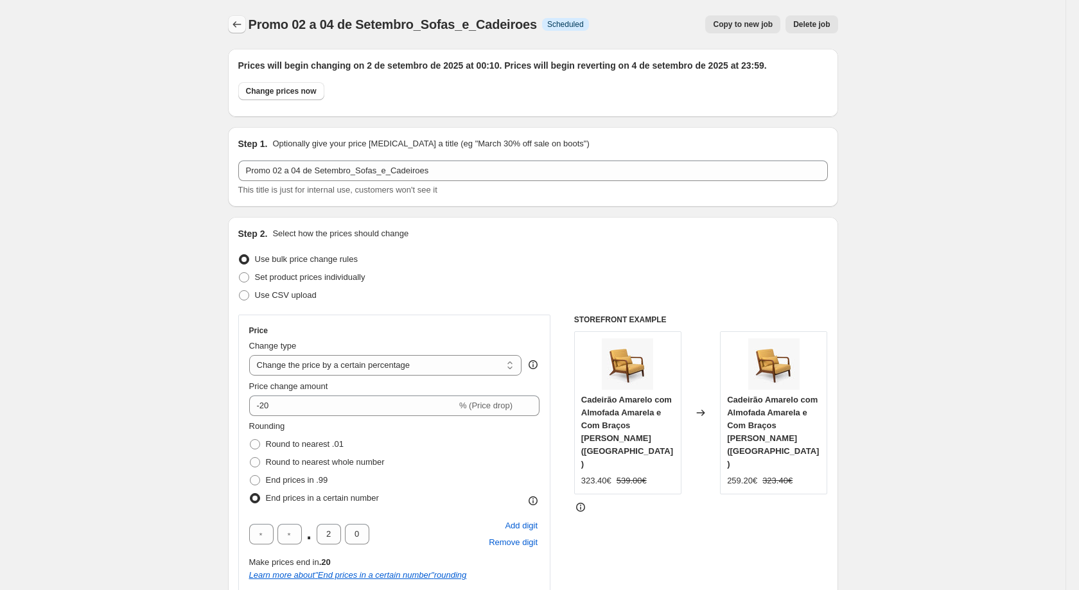
click at [233, 28] on icon "Price change jobs" at bounding box center [237, 24] width 13 height 13
